Goal: Find specific page/section: Find specific page/section

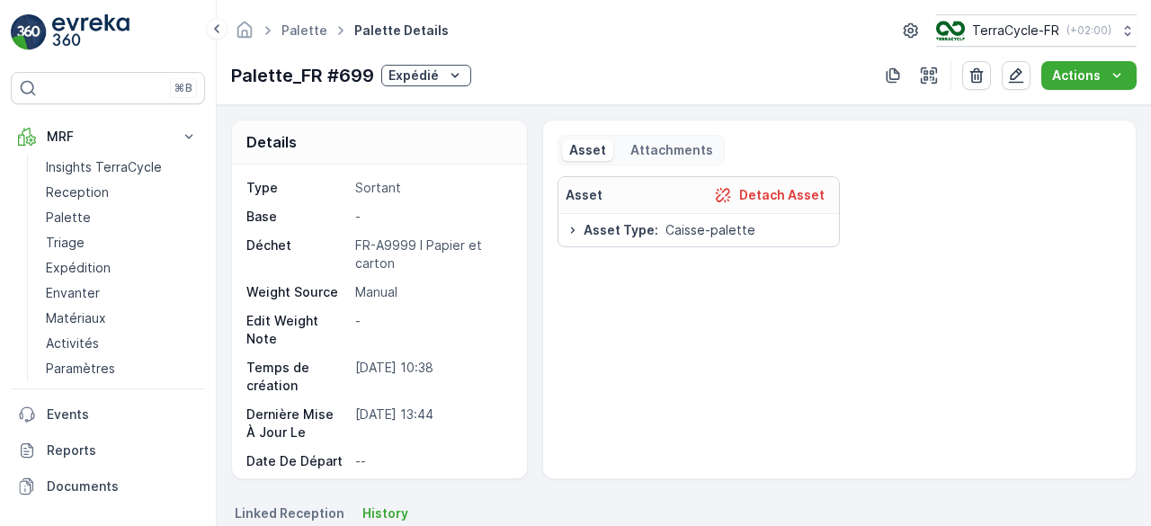
scroll to position [153, 0]
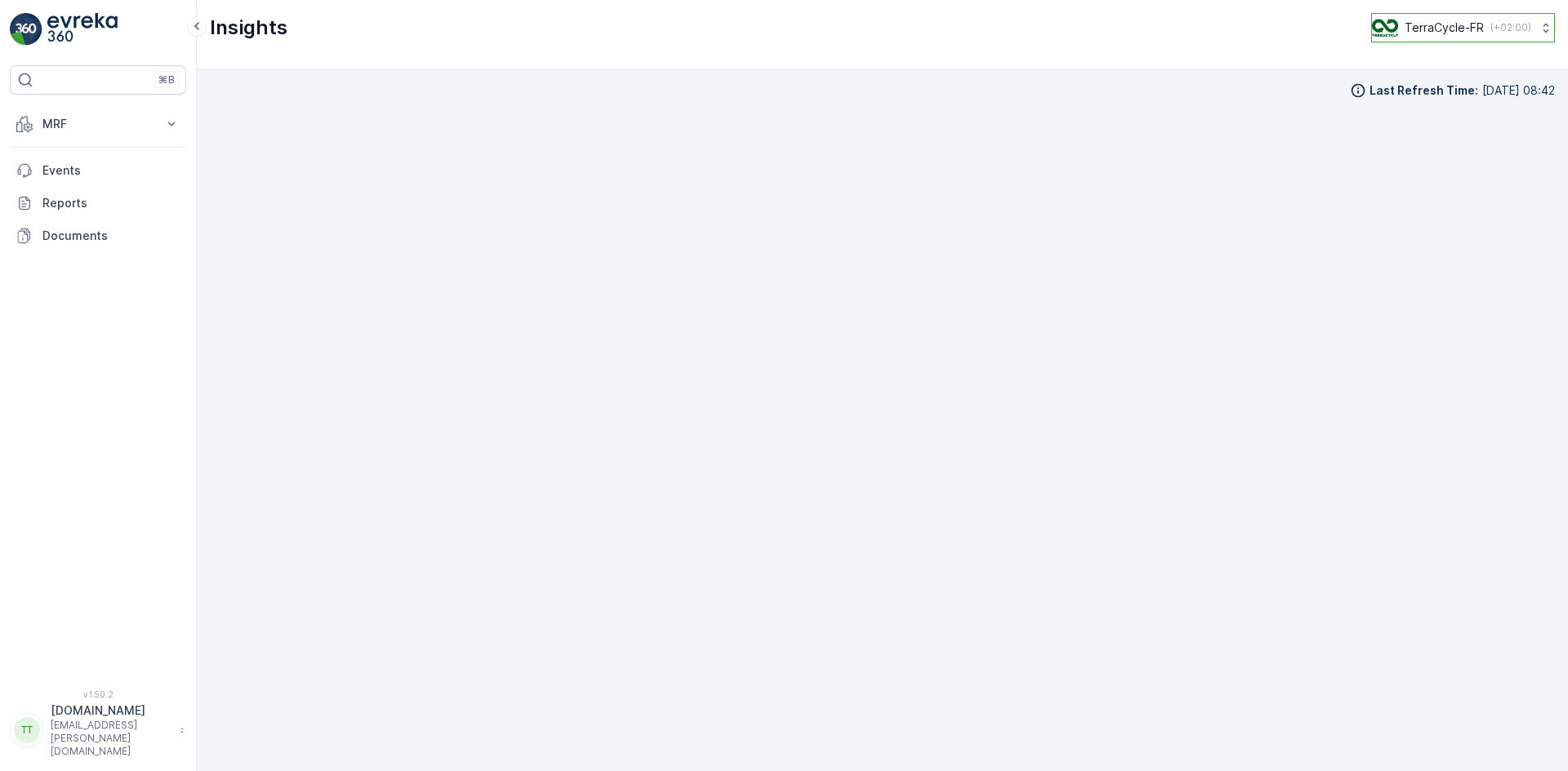
click at [1444, 25] on p "TerraCycle-FR" at bounding box center [1444, 28] width 79 height 16
type input "uk"
click at [1413, 154] on div "TerraCycle-UK02-Econpro Europe/London (+01:00)" at bounding box center [1471, 179] width 189 height 49
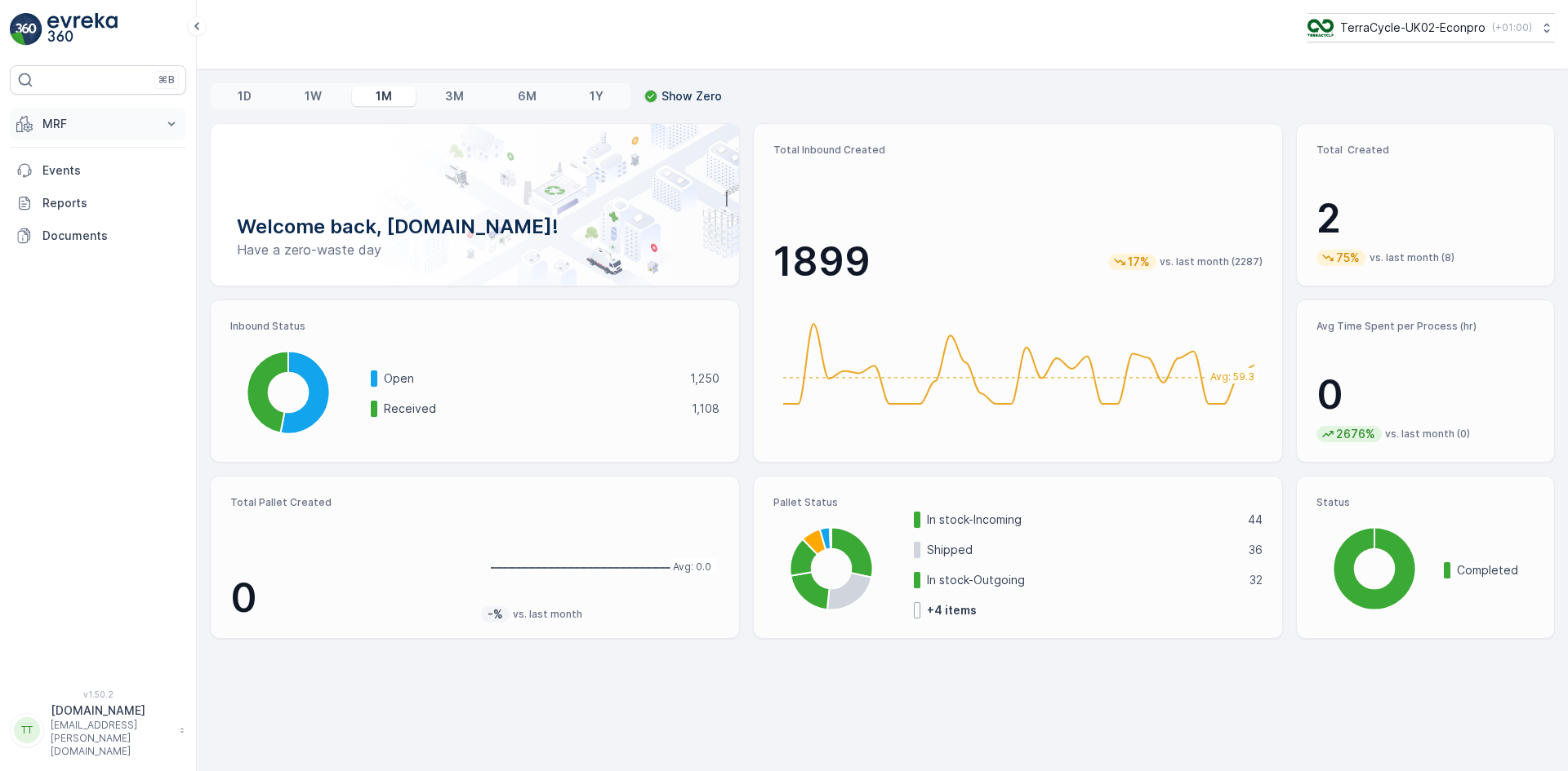
click at [69, 119] on p "MRF" at bounding box center [98, 124] width 111 height 16
click at [77, 153] on p "Insights TerraCycle" at bounding box center [94, 152] width 105 height 16
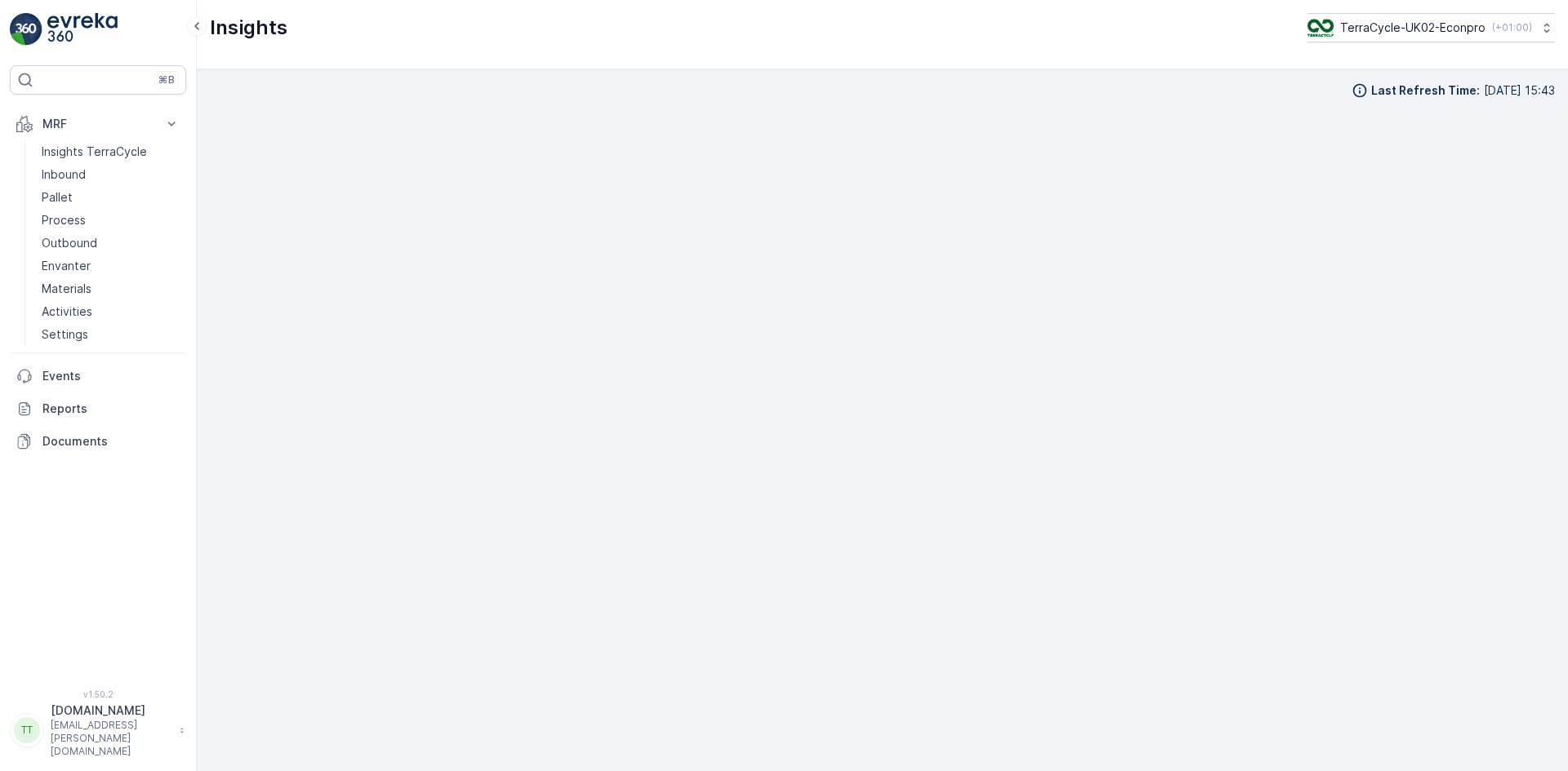
scroll to position [16, 0]
